Goal: Information Seeking & Learning: Learn about a topic

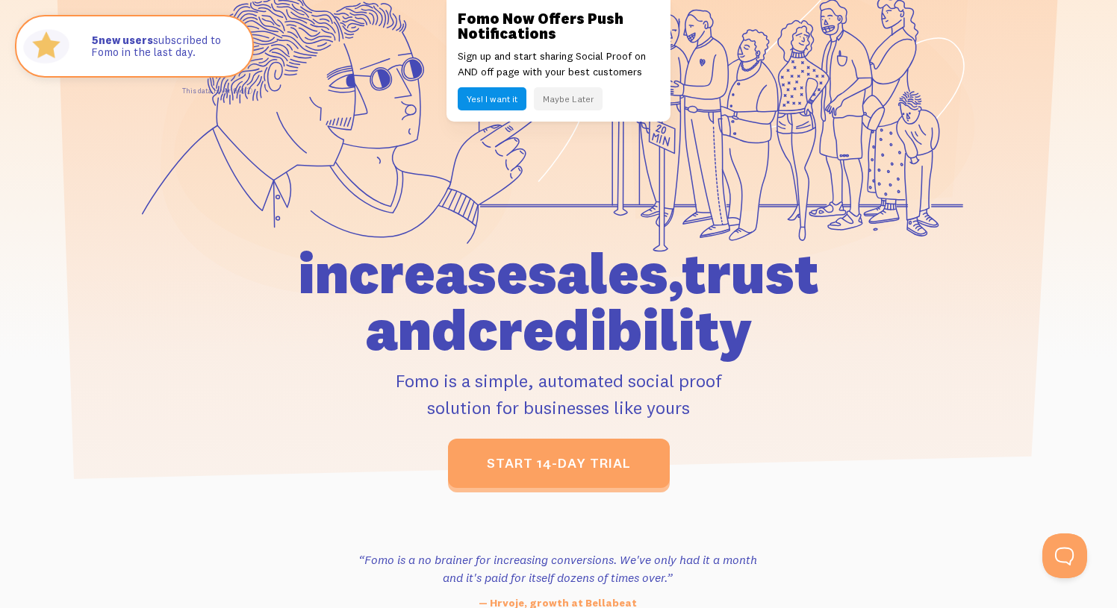
scroll to position [16, 0]
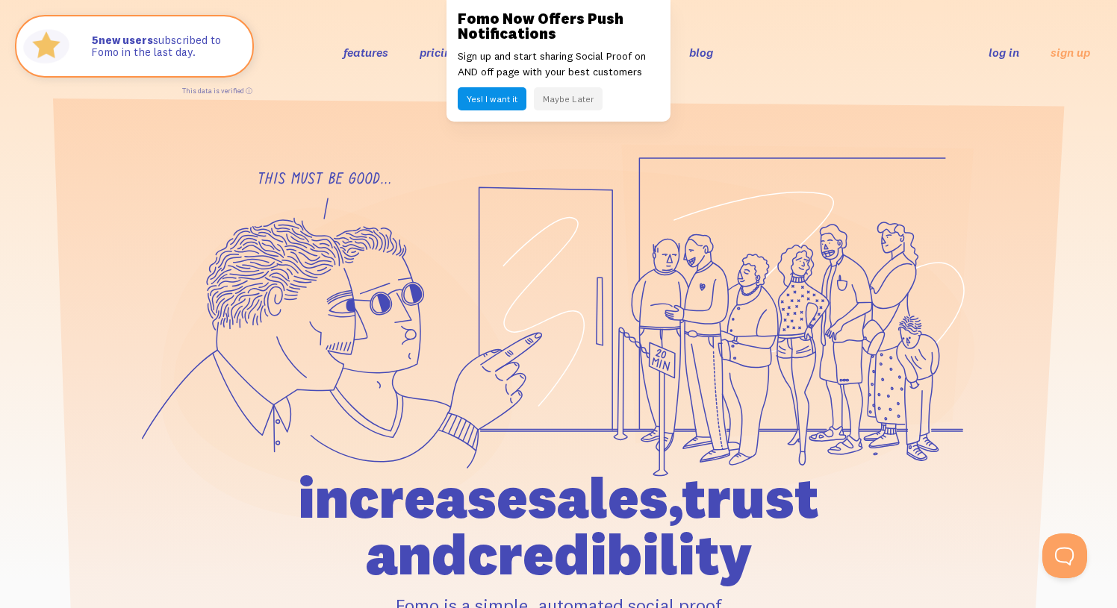
click at [564, 95] on button "Maybe Later" at bounding box center [568, 98] width 69 height 23
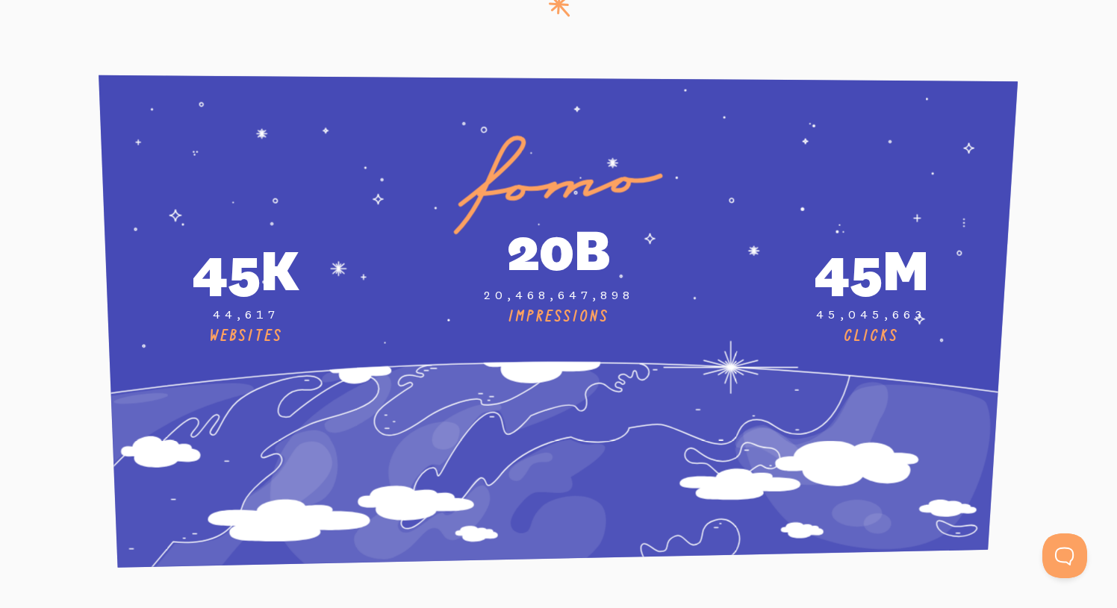
scroll to position [5456, 0]
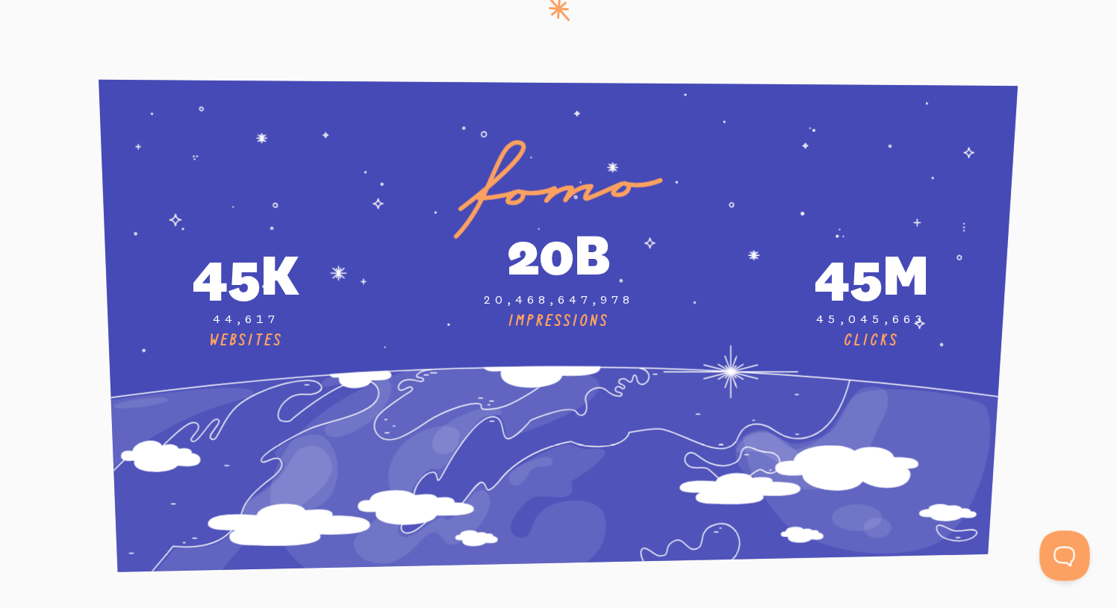
click at [1063, 552] on button "Open Beacon popover" at bounding box center [1061, 553] width 45 height 45
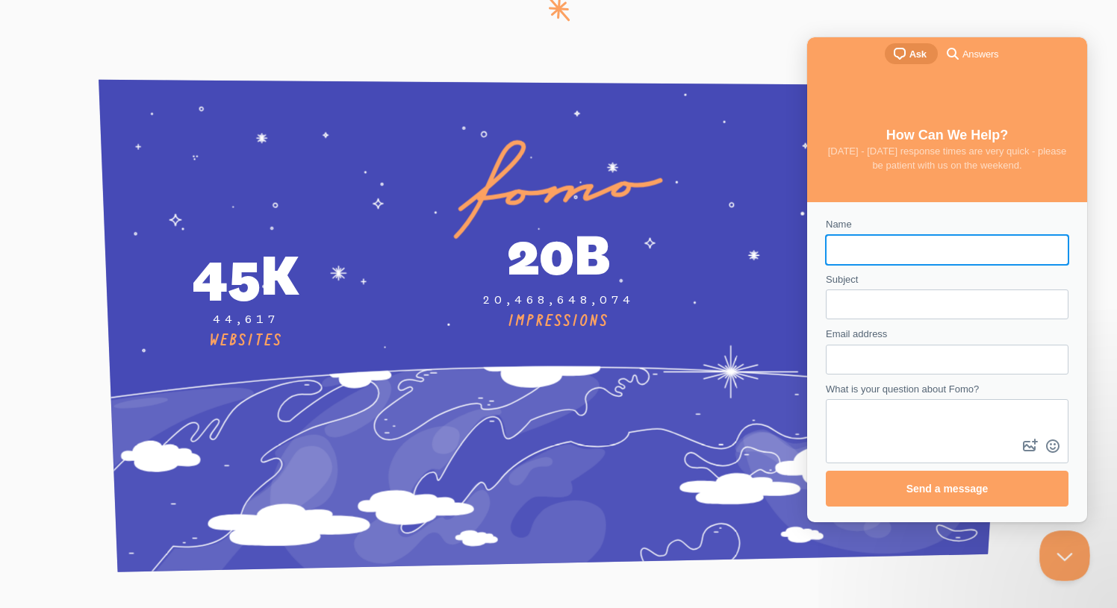
scroll to position [0, 0]
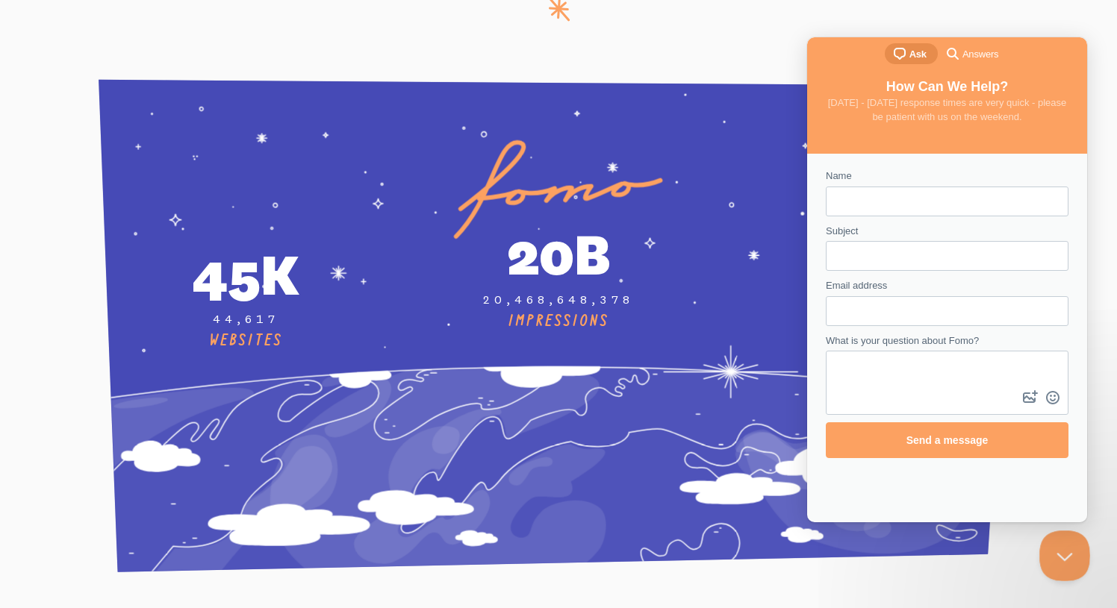
click at [1061, 556] on button "Close Beacon popover" at bounding box center [1061, 553] width 45 height 45
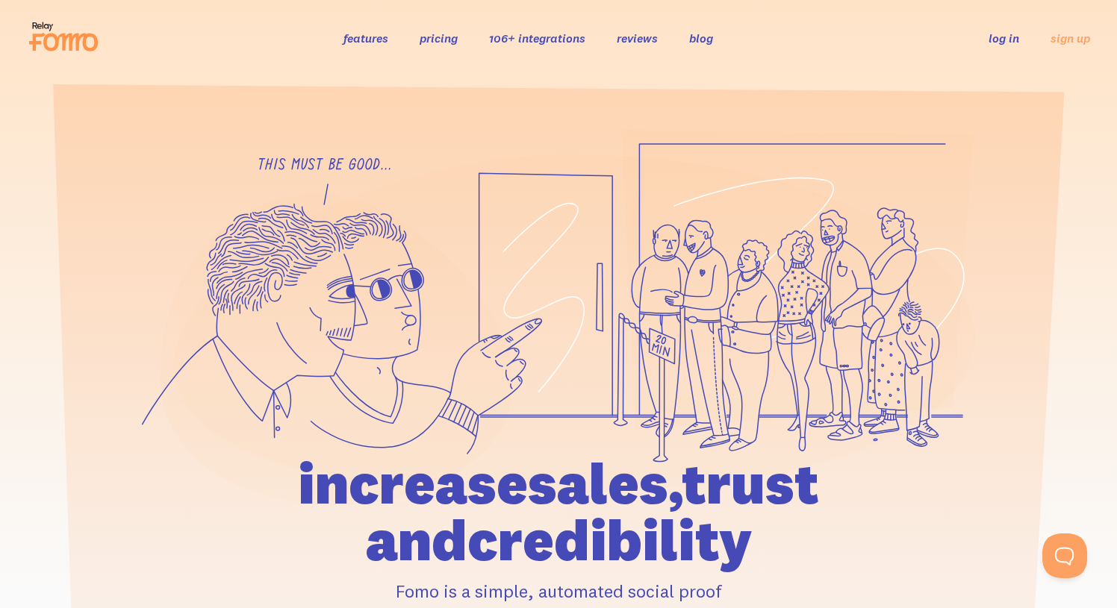
click at [433, 40] on link "pricing" at bounding box center [438, 38] width 38 height 15
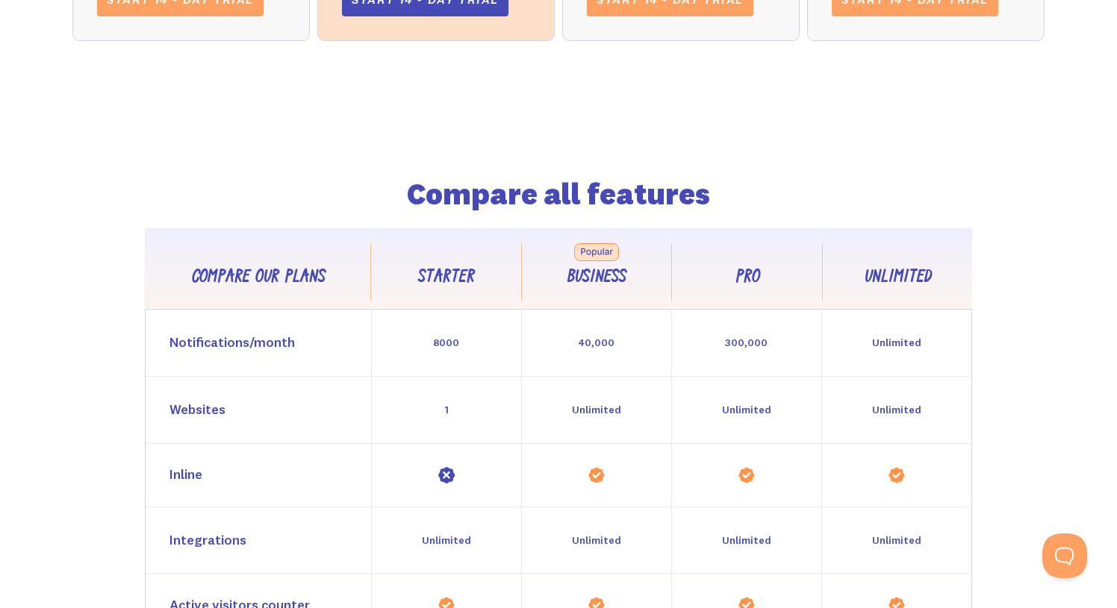
scroll to position [1139, 0]
